Goal: Transaction & Acquisition: Purchase product/service

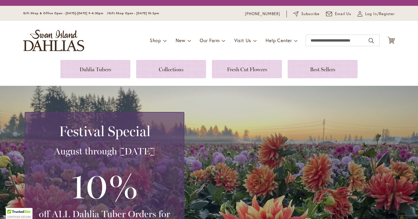
scroll to position [90, 0]
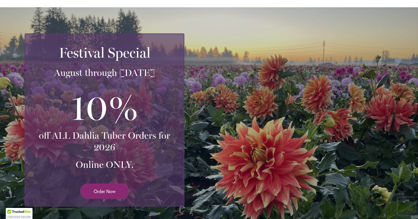
click at [95, 191] on span "Order Now" at bounding box center [105, 191] width 22 height 7
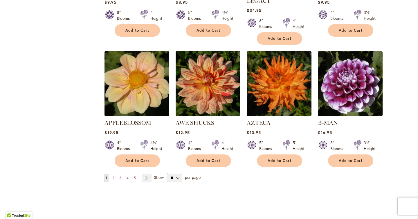
scroll to position [458, 0]
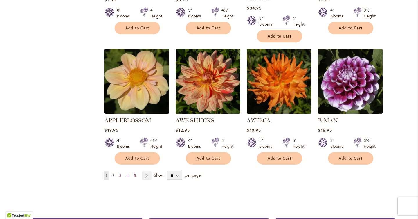
click at [114, 173] on span "2" at bounding box center [113, 175] width 2 height 4
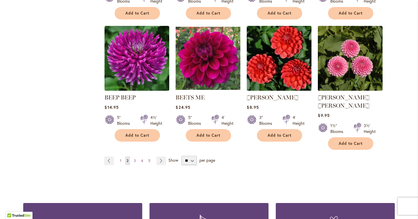
scroll to position [473, 0]
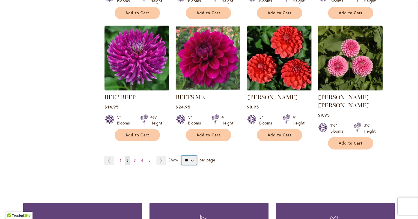
select select "**"
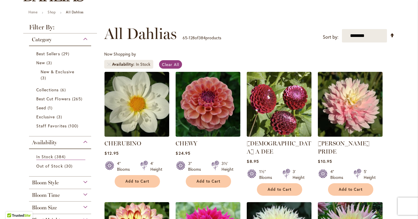
scroll to position [66, 0]
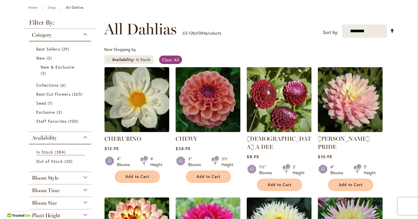
click at [204, 116] on img at bounding box center [208, 99] width 68 height 68
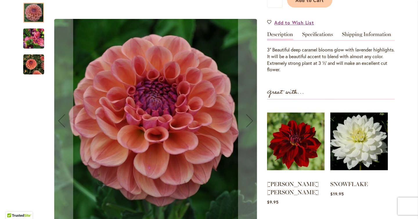
scroll to position [163, 0]
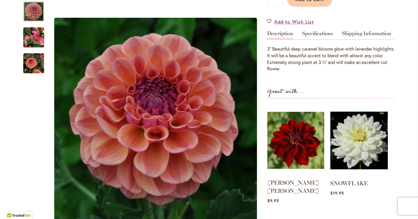
click at [295, 146] on img at bounding box center [296, 140] width 57 height 71
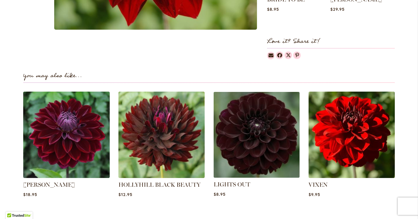
scroll to position [359, 0]
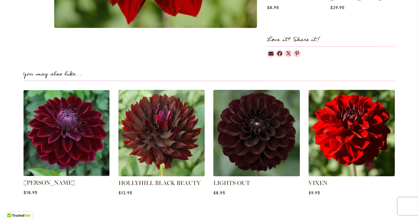
click at [78, 116] on img at bounding box center [66, 133] width 90 height 90
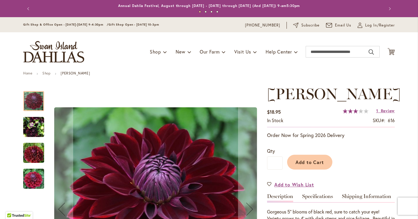
scroll to position [34, 0]
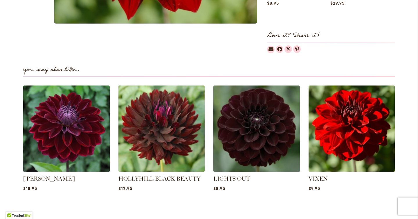
scroll to position [364, 0]
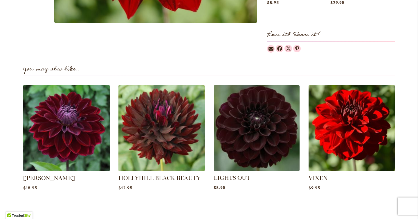
click at [242, 114] on img at bounding box center [257, 128] width 90 height 90
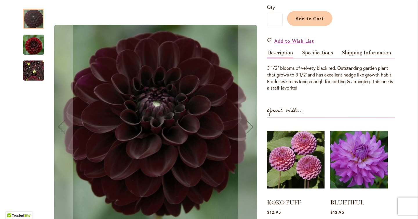
scroll to position [173, 0]
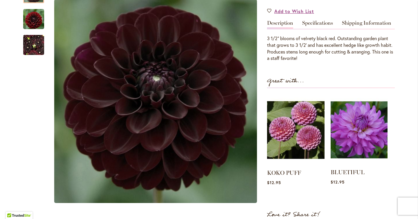
click at [352, 124] on img at bounding box center [359, 129] width 57 height 71
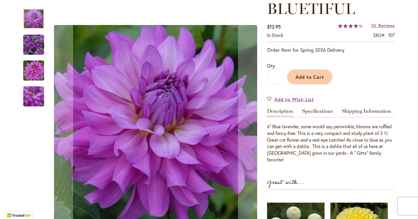
scroll to position [86, 0]
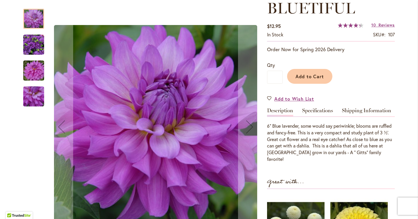
click at [33, 47] on img "Bluetiful" at bounding box center [33, 44] width 21 height 21
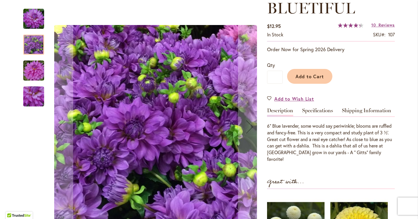
click at [34, 76] on img "Bluetiful" at bounding box center [34, 71] width 42 height 28
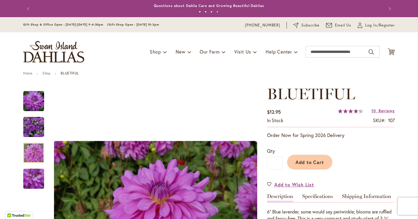
scroll to position [0, 0]
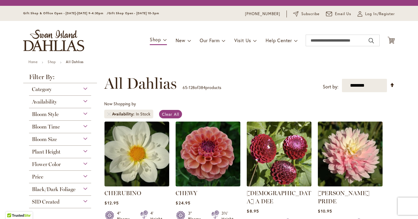
scroll to position [108, 0]
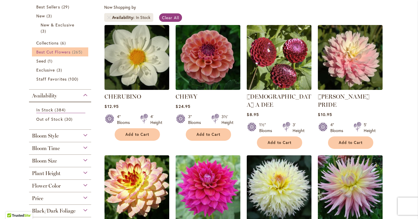
click at [54, 52] on span "Best Cut Flowers" at bounding box center [53, 52] width 34 height 6
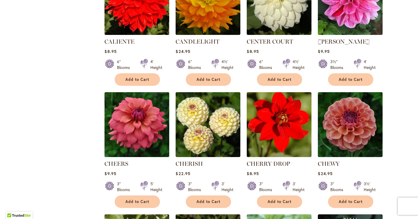
scroll to position [1276, 0]
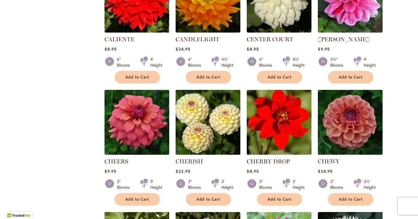
click at [211, 111] on img at bounding box center [208, 122] width 68 height 68
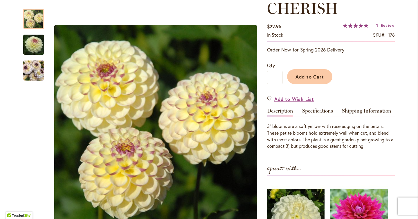
scroll to position [84, 0]
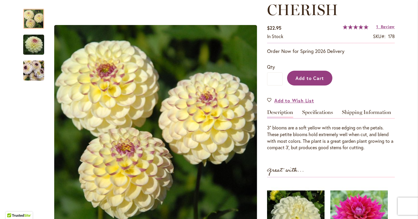
click at [318, 71] on button "Add to Cart" at bounding box center [309, 78] width 45 height 15
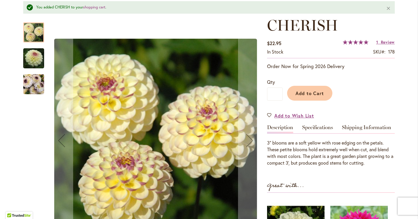
click at [32, 62] on img "CHERISH" at bounding box center [34, 58] width 42 height 28
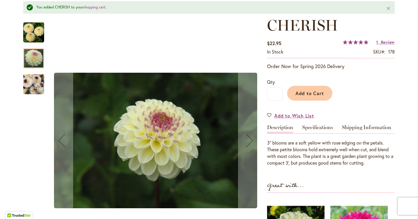
click at [33, 78] on img "CHERISH" at bounding box center [33, 84] width 21 height 28
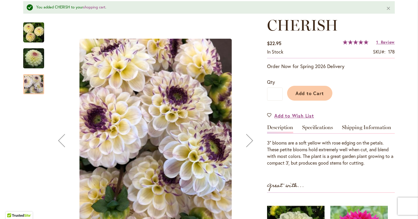
click at [33, 62] on img "CHERISH" at bounding box center [34, 58] width 42 height 28
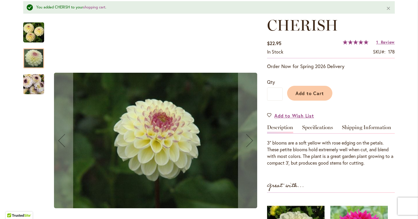
click at [37, 82] on img "CHERISH" at bounding box center [33, 84] width 21 height 28
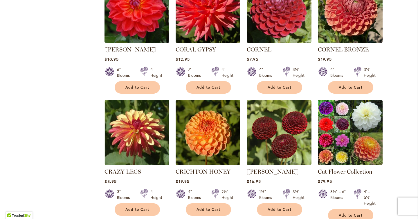
scroll to position [1652, 0]
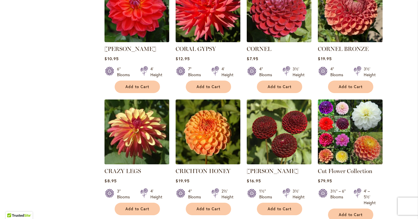
click at [141, 120] on img at bounding box center [137, 132] width 68 height 68
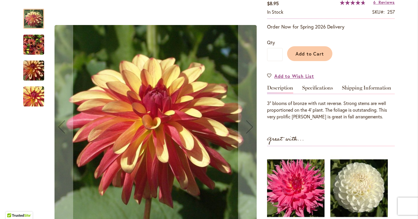
scroll to position [110, 0]
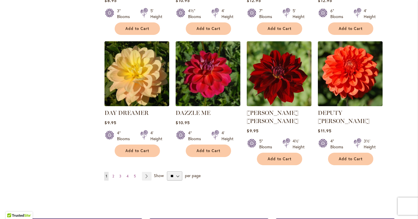
scroll to position [1961, 0]
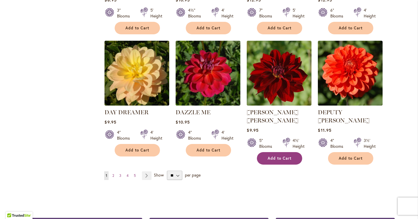
click at [275, 156] on span "Add to Cart" at bounding box center [280, 158] width 24 height 5
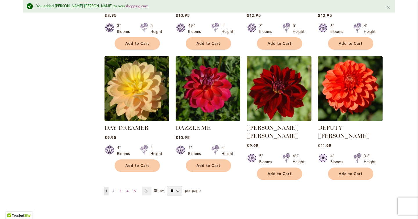
click at [113, 189] on span "2" at bounding box center [113, 191] width 2 height 4
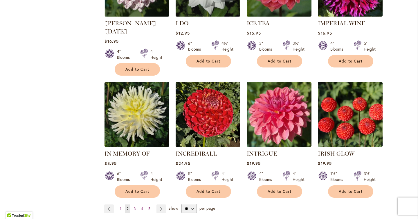
scroll to position [1973, 0]
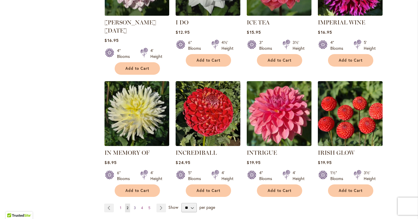
click at [134, 205] on span "3" at bounding box center [135, 207] width 2 height 4
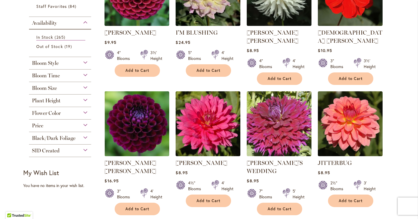
scroll to position [172, 0]
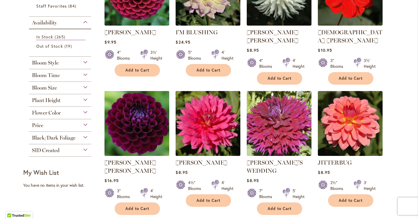
click at [138, 131] on img at bounding box center [137, 123] width 68 height 68
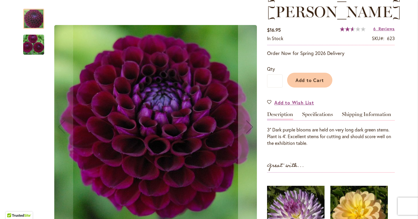
scroll to position [100, 0]
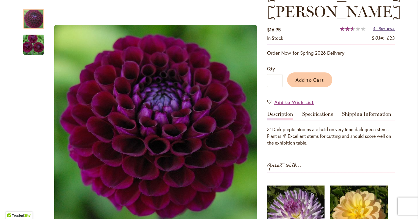
click at [388, 28] on span "Reviews" at bounding box center [387, 29] width 16 height 6
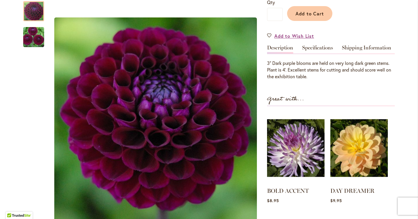
scroll to position [165, 0]
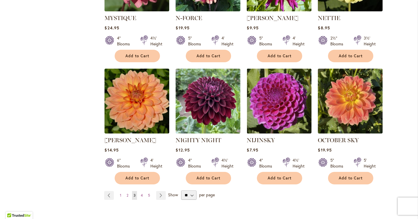
scroll to position [1968, 0]
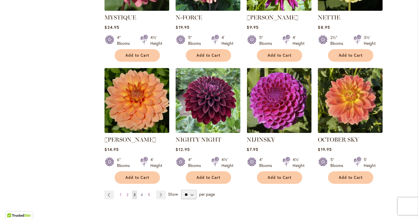
click at [142, 192] on span "4" at bounding box center [142, 194] width 2 height 4
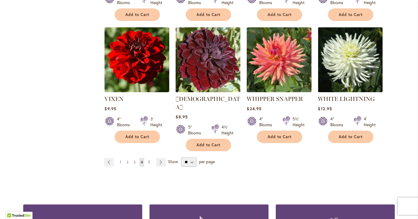
scroll to position [1969, 0]
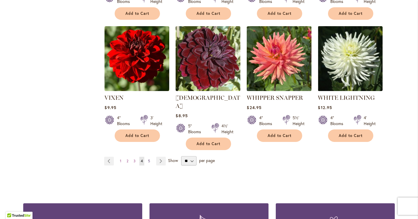
click at [149, 159] on span "5" at bounding box center [149, 161] width 2 height 4
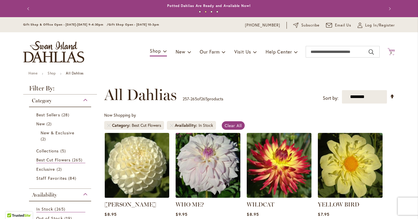
click at [392, 53] on span "2" at bounding box center [391, 53] width 2 height 4
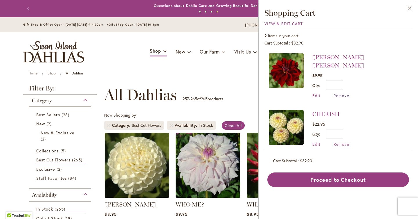
click at [340, 93] on span "Remove" at bounding box center [342, 96] width 16 height 6
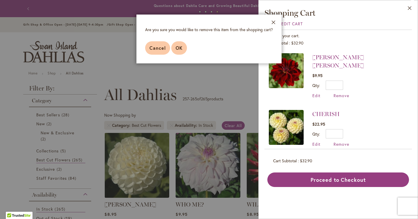
click at [176, 49] on span "OK" at bounding box center [179, 48] width 7 height 6
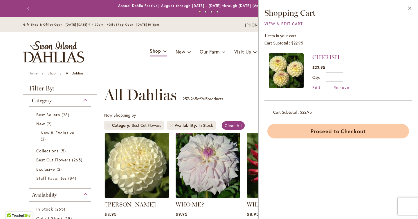
click at [310, 130] on button "Proceed to Checkout" at bounding box center [339, 131] width 142 height 15
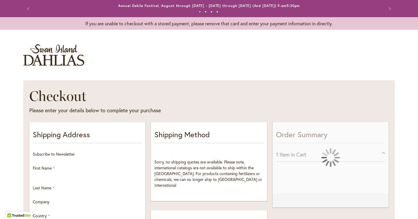
select select "**"
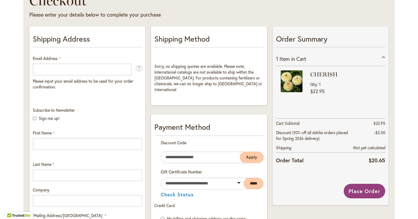
scroll to position [97, 0]
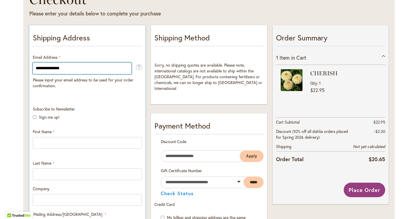
type input "**********"
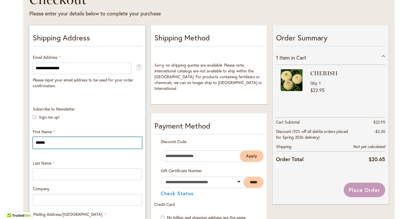
type input "******"
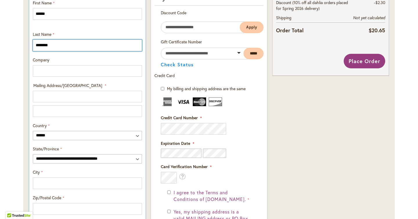
scroll to position [260, 0]
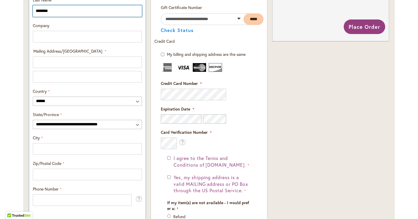
type input "********"
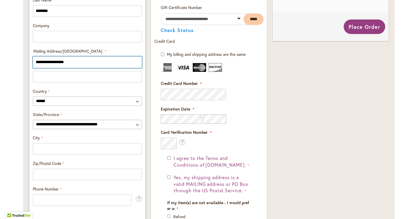
type input "**********"
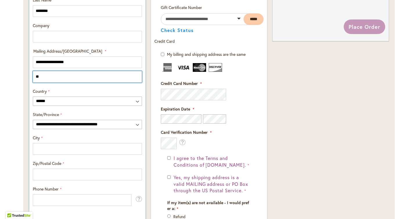
type input "*"
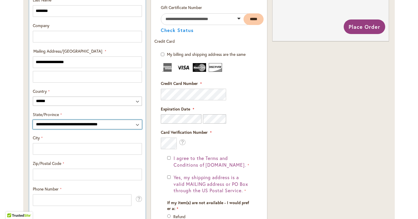
select select "**"
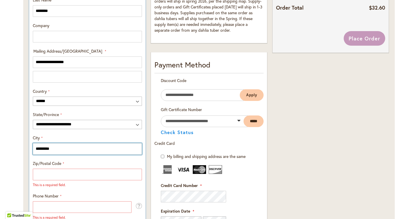
type input "*********"
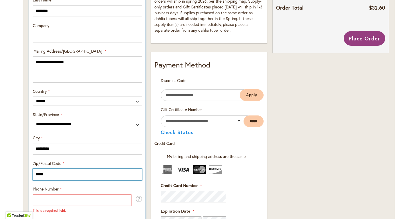
type input "*****"
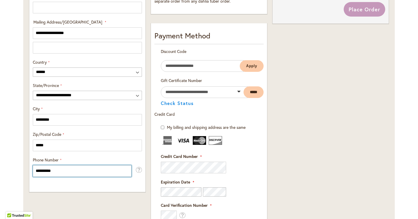
scroll to position [289, 0]
type input "**********"
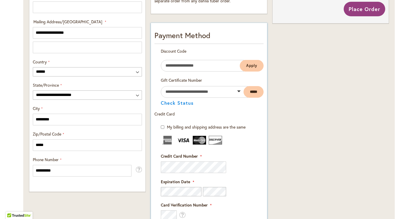
click at [169, 140] on img at bounding box center [167, 140] width 13 height 9
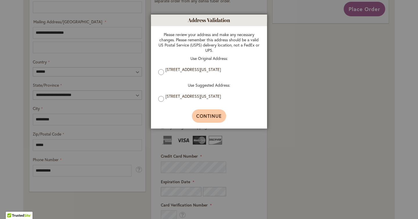
click at [205, 114] on span "Continue" at bounding box center [209, 116] width 26 height 6
type input "*********"
type input "**********"
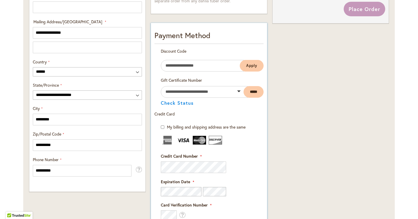
click at [168, 166] on fieldset "Payment Information Payment Method Discount Code Enter discount code Apply Gift…" at bounding box center [209, 180] width 109 height 300
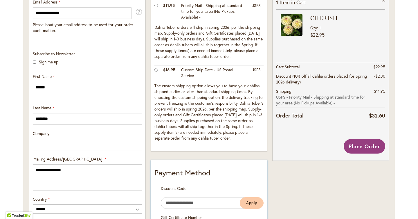
scroll to position [153, 0]
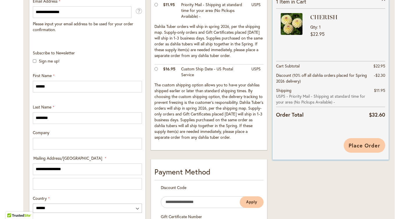
click at [354, 143] on span "Place Order" at bounding box center [365, 145] width 32 height 7
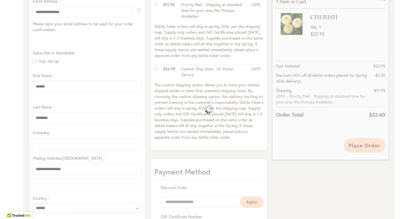
scroll to position [0, 0]
